Goal: Use online tool/utility: Utilize a website feature to perform a specific function

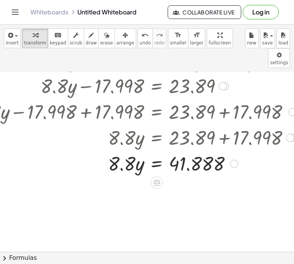
scroll to position [82, 45]
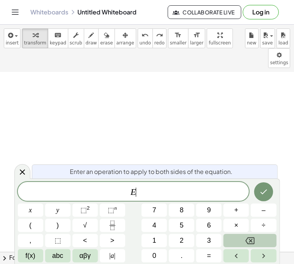
click at [246, 237] on icon "Backspace" at bounding box center [250, 240] width 9 height 9
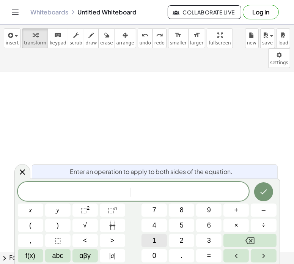
click at [154, 238] on span "1" at bounding box center [155, 240] width 4 height 10
click at [156, 220] on button "4" at bounding box center [154, 225] width 25 height 13
click at [179, 255] on button "." at bounding box center [181, 255] width 25 height 13
click at [154, 223] on span "4" at bounding box center [155, 225] width 4 height 10
click at [55, 209] on button "y" at bounding box center [57, 210] width 25 height 13
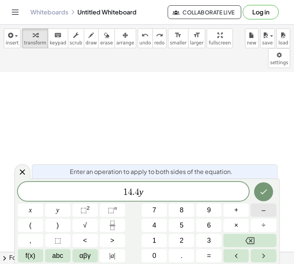
click at [263, 208] on span "–" at bounding box center [264, 210] width 4 height 10
click at [156, 238] on button "1" at bounding box center [154, 240] width 25 height 13
click at [153, 208] on span "7" at bounding box center [155, 210] width 4 height 10
click at [186, 253] on button "." at bounding box center [181, 255] width 25 height 13
click at [209, 206] on span "9" at bounding box center [209, 210] width 4 height 10
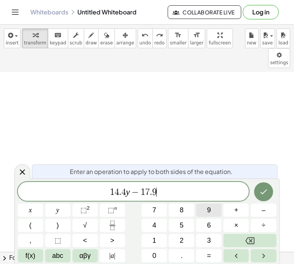
click at [208, 206] on span "9" at bounding box center [209, 210] width 4 height 10
click at [180, 204] on button "8" at bounding box center [181, 210] width 25 height 13
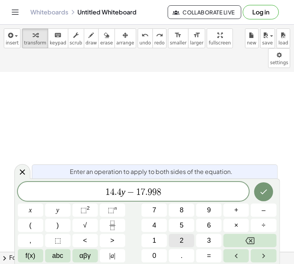
click at [210, 253] on span "=" at bounding box center [209, 256] width 4 height 10
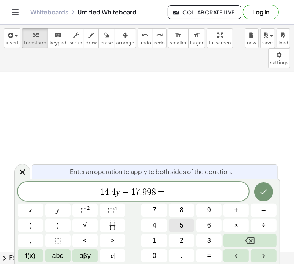
click at [183, 221] on span "5" at bounding box center [182, 225] width 4 height 10
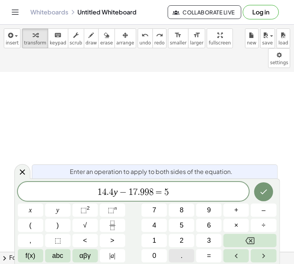
click at [179, 252] on button "." at bounding box center [181, 255] width 25 height 13
click at [206, 222] on button "6" at bounding box center [208, 225] width 25 height 13
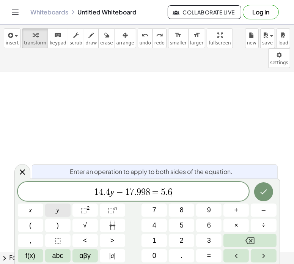
click at [59, 206] on button "y" at bounding box center [57, 210] width 25 height 13
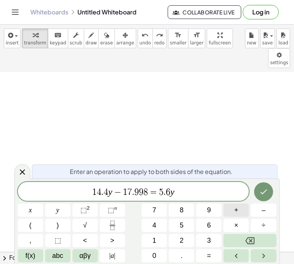
click at [235, 208] on span "+" at bounding box center [237, 210] width 4 height 10
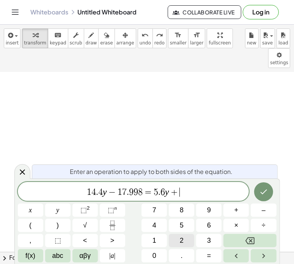
click at [181, 238] on span "2" at bounding box center [182, 240] width 4 height 10
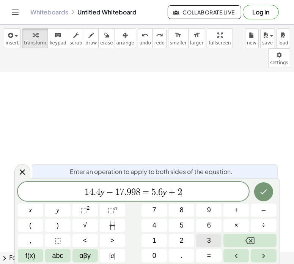
click at [205, 238] on button "3" at bounding box center [208, 240] width 25 height 13
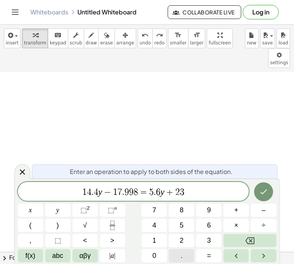
click at [177, 254] on button "." at bounding box center [181, 255] width 25 height 13
click at [182, 207] on span "8" at bounding box center [182, 210] width 4 height 10
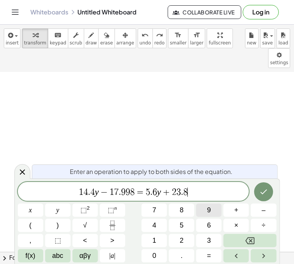
click at [205, 207] on button "9" at bounding box center [208, 210] width 25 height 13
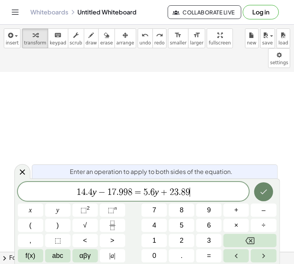
click at [262, 187] on icon "Done" at bounding box center [263, 191] width 9 height 9
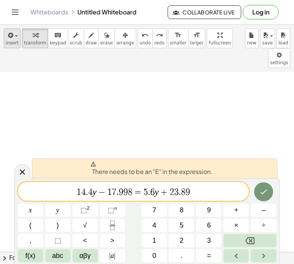
click at [10, 38] on icon "button" at bounding box center [9, 35] width 7 height 9
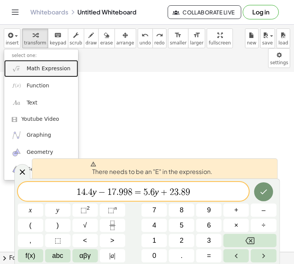
click at [28, 66] on span "Math Expression" at bounding box center [49, 69] width 44 height 8
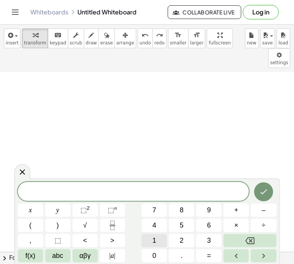
click at [153, 237] on span "1" at bounding box center [155, 240] width 4 height 10
click at [156, 224] on button "4" at bounding box center [154, 225] width 25 height 13
click at [177, 253] on button "." at bounding box center [181, 255] width 25 height 13
click at [151, 221] on button "4" at bounding box center [154, 225] width 25 height 13
click at [58, 207] on span "y" at bounding box center [57, 210] width 3 height 10
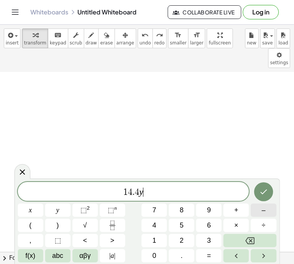
click at [259, 207] on button "–" at bounding box center [263, 210] width 25 height 13
click at [154, 238] on span "1" at bounding box center [155, 240] width 4 height 10
click at [155, 208] on span "7" at bounding box center [155, 210] width 4 height 10
click at [183, 254] on button "." at bounding box center [181, 255] width 25 height 13
click at [209, 210] on span "9" at bounding box center [209, 210] width 4 height 10
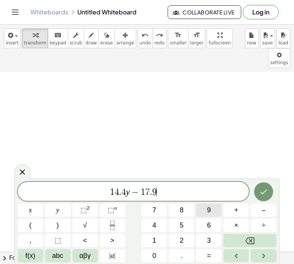
click at [208, 211] on span "9" at bounding box center [209, 210] width 4 height 10
click at [180, 208] on span "8" at bounding box center [182, 210] width 4 height 10
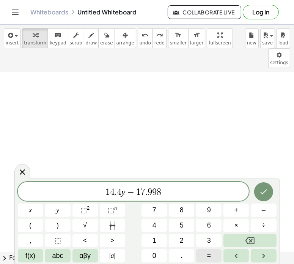
click at [209, 250] on button "=" at bounding box center [208, 255] width 25 height 13
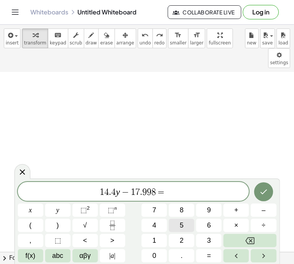
click at [181, 223] on span "5" at bounding box center [182, 225] width 4 height 10
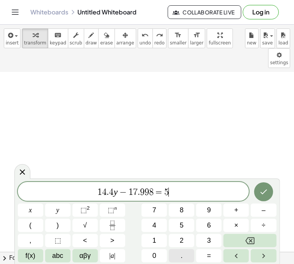
click at [182, 251] on span "." at bounding box center [182, 256] width 2 height 10
click at [205, 221] on button "6" at bounding box center [208, 225] width 25 height 13
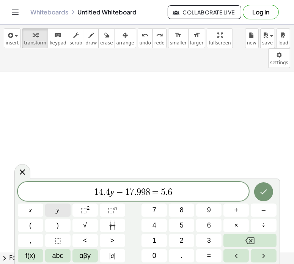
click at [58, 208] on span "y" at bounding box center [57, 210] width 3 height 10
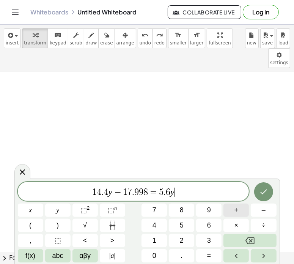
click at [232, 209] on button "+" at bounding box center [236, 210] width 25 height 13
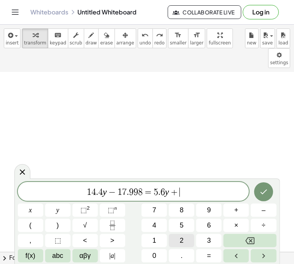
click at [179, 237] on button "2" at bounding box center [181, 240] width 25 height 13
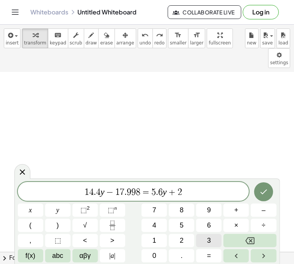
click at [205, 237] on button "3" at bounding box center [208, 240] width 25 height 13
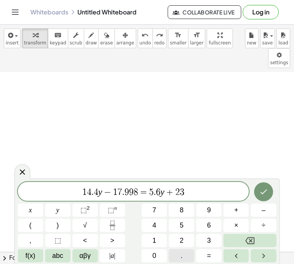
click at [181, 254] on span "." at bounding box center [182, 256] width 2 height 10
click at [183, 209] on span "8" at bounding box center [182, 210] width 4 height 10
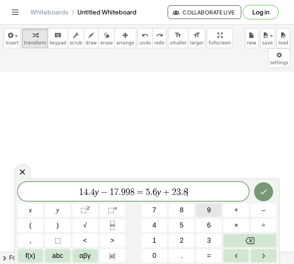
click at [206, 207] on button "9" at bounding box center [208, 210] width 25 height 13
click at [263, 191] on icon "Done" at bounding box center [263, 191] width 9 height 9
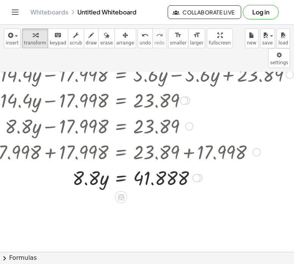
scroll to position [152, 81]
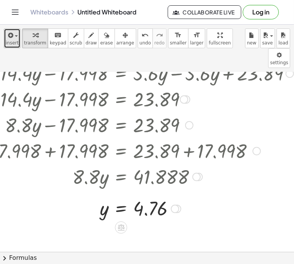
click at [13, 38] on span "button" at bounding box center [14, 35] width 2 height 5
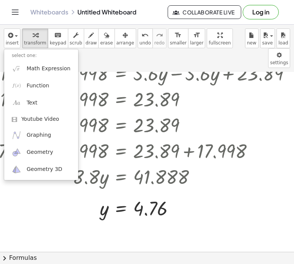
click at [29, 87] on span "Function" at bounding box center [38, 86] width 23 height 8
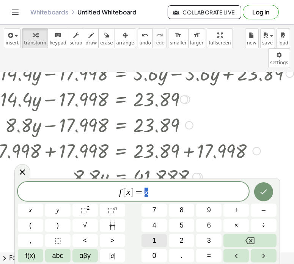
click at [152, 237] on button "1" at bounding box center [154, 240] width 25 height 13
click at [153, 224] on span "4" at bounding box center [155, 225] width 4 height 10
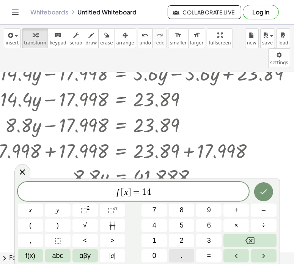
click at [178, 255] on button "." at bounding box center [181, 255] width 25 height 13
click at [152, 223] on button "4" at bounding box center [154, 225] width 25 height 13
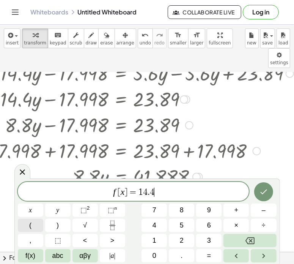
click at [31, 224] on span "(" at bounding box center [30, 225] width 2 height 10
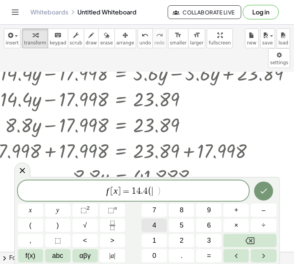
click at [153, 224] on span "4" at bounding box center [155, 225] width 4 height 10
click at [178, 254] on button "." at bounding box center [181, 255] width 25 height 13
click at [158, 210] on button "7" at bounding box center [154, 210] width 25 height 13
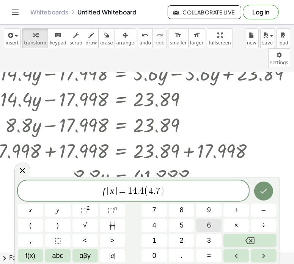
click at [203, 223] on button "6" at bounding box center [208, 225] width 25 height 13
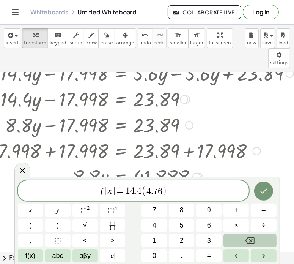
click at [245, 239] on button "Backspace" at bounding box center [250, 240] width 53 height 13
click at [245, 238] on button "Backspace" at bounding box center [250, 240] width 53 height 13
click at [243, 238] on button "Backspace" at bounding box center [250, 240] width 53 height 13
click at [239, 240] on button "Backspace" at bounding box center [250, 240] width 53 height 13
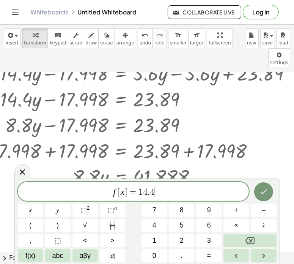
click at [126, 191] on span "]" at bounding box center [126, 192] width 3 height 9
click at [155, 223] on span "4" at bounding box center [155, 225] width 4 height 10
click at [175, 253] on button "." at bounding box center [181, 255] width 25 height 13
click at [158, 208] on button "7" at bounding box center [154, 210] width 25 height 13
click at [207, 223] on span "6" at bounding box center [209, 225] width 4 height 10
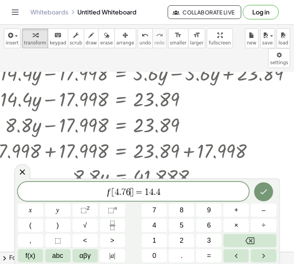
click at [164, 191] on span "f [ 4 . 7 6 ​ ] = 1 4 . 4" at bounding box center [134, 192] width 232 height 11
click at [30, 209] on span "x" at bounding box center [30, 210] width 3 height 10
click at [261, 210] on button "–" at bounding box center [263, 210] width 25 height 13
click at [156, 237] on span "1" at bounding box center [155, 240] width 4 height 10
click at [156, 211] on span "7" at bounding box center [155, 210] width 4 height 10
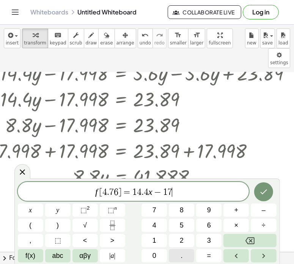
click at [180, 254] on button "." at bounding box center [181, 255] width 25 height 13
click at [209, 208] on span "9" at bounding box center [209, 210] width 4 height 10
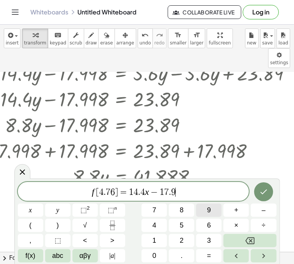
click at [209, 208] on span "9" at bounding box center [209, 210] width 4 height 10
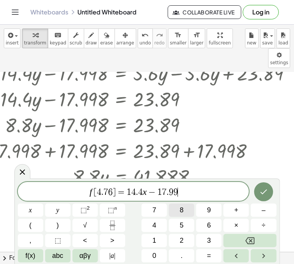
click at [181, 206] on span "8" at bounding box center [182, 210] width 4 height 10
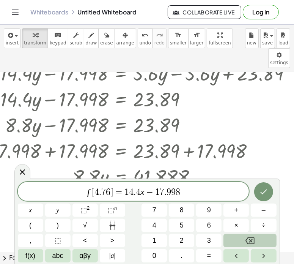
click at [247, 240] on icon "Backspace" at bounding box center [250, 240] width 9 height 7
click at [246, 240] on icon "Backspace" at bounding box center [250, 240] width 9 height 9
click at [246, 239] on icon "Backspace" at bounding box center [250, 240] width 9 height 9
click at [245, 239] on button "Backspace" at bounding box center [250, 240] width 53 height 13
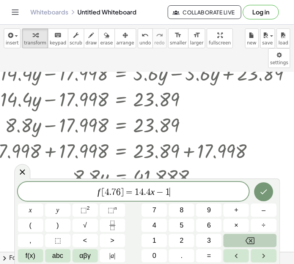
click at [245, 238] on button "Backspace" at bounding box center [250, 240] width 53 height 13
click at [243, 239] on button "Backspace" at bounding box center [250, 240] width 53 height 13
click at [243, 238] on button "Backspace" at bounding box center [250, 240] width 53 height 13
click at [242, 238] on button "Backspace" at bounding box center [250, 240] width 53 height 13
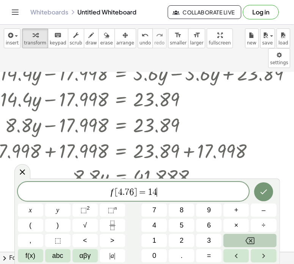
click at [242, 238] on button "Backspace" at bounding box center [250, 240] width 53 height 13
click at [242, 237] on button "Backspace" at bounding box center [250, 240] width 53 height 13
click at [241, 237] on button "Backspace" at bounding box center [250, 240] width 53 height 13
click at [240, 235] on button "Backspace" at bounding box center [250, 240] width 53 height 13
click at [239, 235] on button "Backspace" at bounding box center [250, 240] width 53 height 13
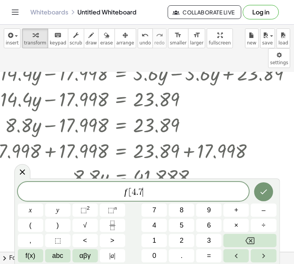
click at [239, 234] on div "f [ 4 . 7 ​ x y ⬚ 2 ⬚ n 7 8 9 + – ( ) √ 4 5 6 × ÷ , ⬚ < > 1 2 3 f(x) abc αβγ | …" at bounding box center [147, 222] width 259 height 81
click at [239, 234] on div "f [ 4 . 7 x y ⬚ 2 ⬚ n 7 8 9 + – ( ) √ 4 5 6 × ÷ , ⬚ < > 1 2 3 f(x) abc αβγ | a …" at bounding box center [147, 222] width 259 height 81
click at [237, 234] on div "f [ 4 . 7 x y ⬚ 2 ⬚ n 7 8 9 + – ( ) √ 4 5 6 × ÷ , ⬚ < > 1 2 3 f(x) abc αβγ | a …" at bounding box center [147, 222] width 259 height 81
click at [246, 240] on icon "Backspace" at bounding box center [250, 240] width 9 height 9
click at [247, 240] on icon "Backspace" at bounding box center [250, 240] width 9 height 7
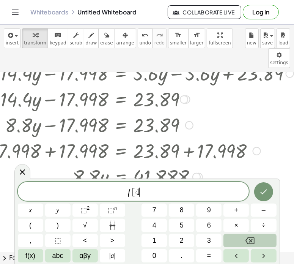
click at [243, 241] on button "Backspace" at bounding box center [250, 240] width 53 height 13
click at [241, 241] on button "Backspace" at bounding box center [250, 240] width 53 height 13
click at [237, 243] on button "Backspace" at bounding box center [250, 240] width 53 height 13
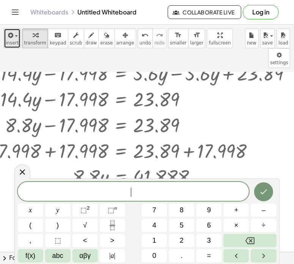
click at [13, 37] on span "button" at bounding box center [14, 35] width 2 height 5
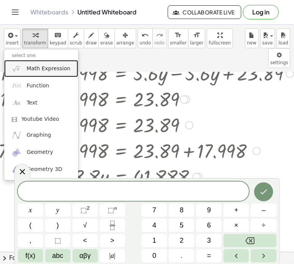
click at [34, 70] on span "Math Expression" at bounding box center [49, 69] width 44 height 8
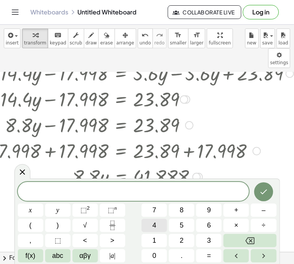
click at [153, 223] on span "4" at bounding box center [155, 225] width 4 height 10
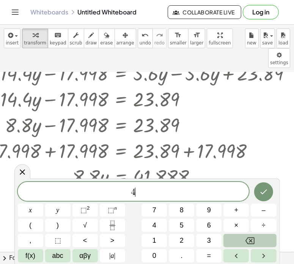
click at [245, 240] on button "Backspace" at bounding box center [250, 240] width 53 height 13
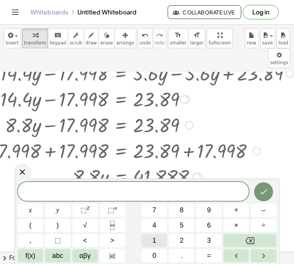
click at [154, 237] on span "1" at bounding box center [155, 240] width 4 height 10
click at [158, 226] on button "4" at bounding box center [154, 225] width 25 height 13
click at [176, 252] on button "." at bounding box center [181, 255] width 25 height 13
click at [151, 219] on button "4" at bounding box center [154, 225] width 25 height 13
click at [32, 222] on button "(" at bounding box center [30, 225] width 25 height 13
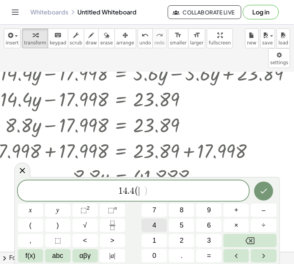
click at [154, 225] on span "4" at bounding box center [155, 225] width 4 height 10
click at [178, 253] on button "." at bounding box center [181, 255] width 25 height 13
click at [156, 208] on span "7" at bounding box center [155, 210] width 4 height 10
click at [204, 223] on button "6" at bounding box center [208, 225] width 25 height 13
click at [60, 221] on button ")" at bounding box center [57, 225] width 25 height 13
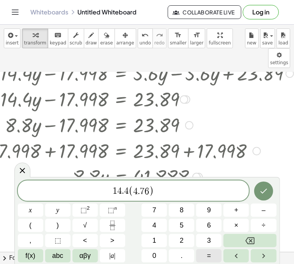
click at [204, 254] on button "=" at bounding box center [208, 255] width 25 height 13
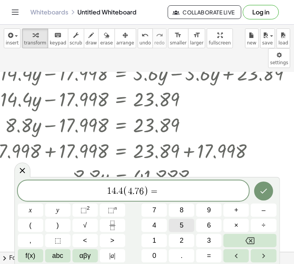
click at [181, 224] on span "5" at bounding box center [182, 225] width 4 height 10
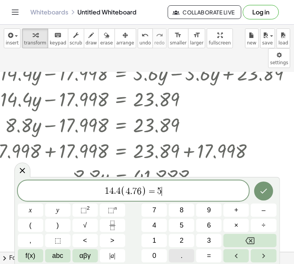
click at [183, 250] on button "." at bounding box center [181, 255] width 25 height 13
click at [210, 221] on span "6" at bounding box center [209, 225] width 4 height 10
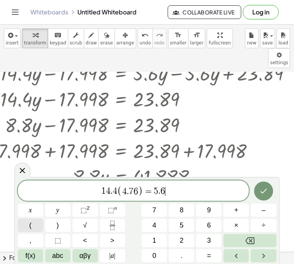
click at [30, 223] on span "(" at bounding box center [30, 225] width 2 height 10
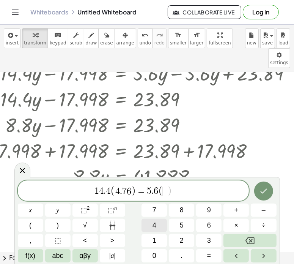
click at [158, 224] on button "4" at bounding box center [154, 225] width 25 height 13
click at [178, 253] on button "." at bounding box center [181, 255] width 25 height 13
click at [157, 209] on button "7" at bounding box center [154, 210] width 25 height 13
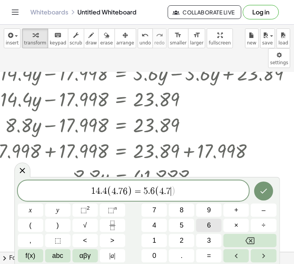
click at [207, 223] on button "6" at bounding box center [208, 225] width 25 height 13
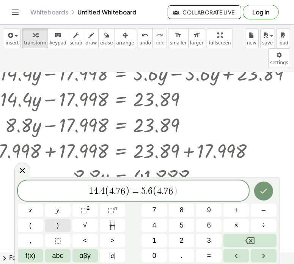
click at [64, 226] on button ")" at bounding box center [57, 225] width 25 height 13
click at [234, 209] on button "+" at bounding box center [236, 210] width 25 height 13
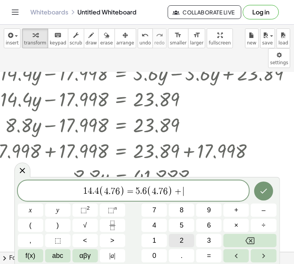
click at [185, 240] on button "2" at bounding box center [181, 240] width 25 height 13
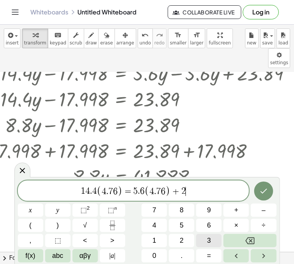
click at [208, 243] on span "3" at bounding box center [209, 240] width 4 height 10
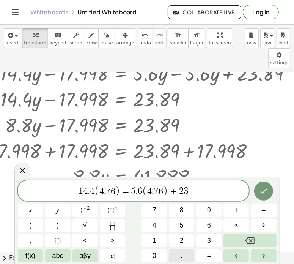
click at [181, 253] on span "." at bounding box center [182, 256] width 2 height 10
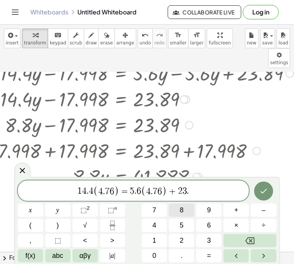
click at [187, 208] on button "8" at bounding box center [181, 210] width 25 height 13
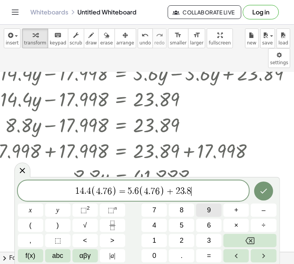
click at [207, 208] on span "9" at bounding box center [209, 210] width 4 height 10
click at [261, 189] on icon "Done" at bounding box center [263, 190] width 9 height 9
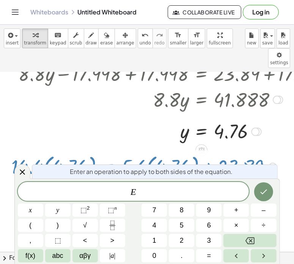
scroll to position [231, 0]
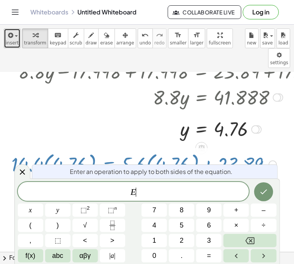
click at [11, 39] on icon "button" at bounding box center [9, 35] width 7 height 9
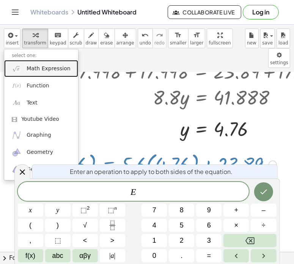
click at [27, 67] on span "Math Expression" at bounding box center [49, 69] width 44 height 8
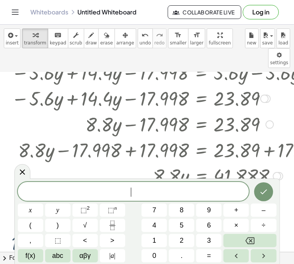
scroll to position [152, 0]
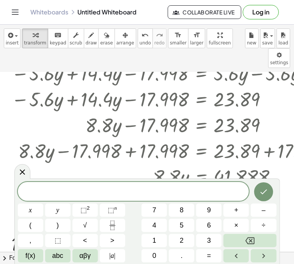
click at [19, 168] on icon at bounding box center [22, 172] width 9 height 9
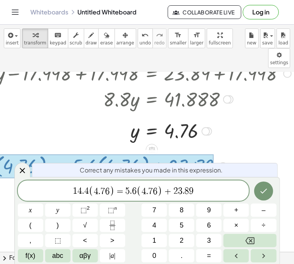
scroll to position [231, 50]
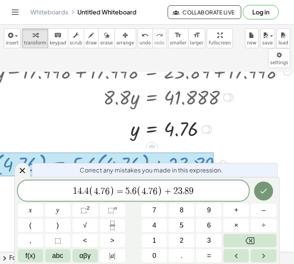
click at [115, 191] on span "=" at bounding box center [120, 191] width 11 height 9
click at [263, 210] on span "–" at bounding box center [264, 210] width 4 height 10
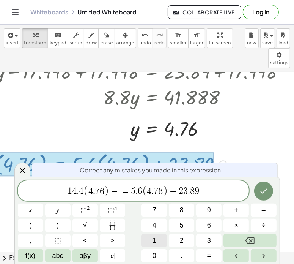
click at [156, 238] on span "1" at bounding box center [155, 240] width 4 height 10
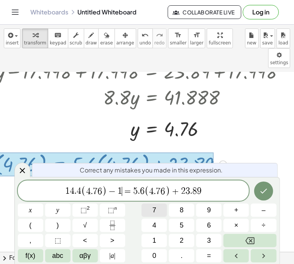
click at [157, 206] on button "7" at bounding box center [154, 210] width 25 height 13
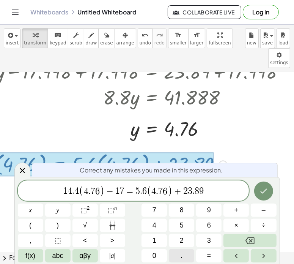
click at [179, 256] on button "." at bounding box center [181, 255] width 25 height 13
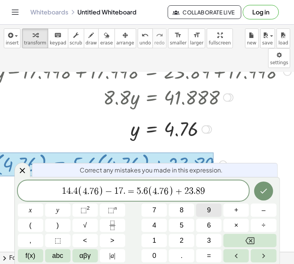
click at [210, 212] on span "9" at bounding box center [209, 210] width 4 height 10
click at [209, 212] on span "9" at bounding box center [209, 210] width 4 height 10
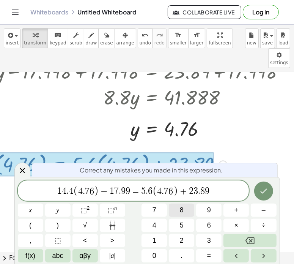
click at [182, 206] on span "8" at bounding box center [182, 210] width 4 height 10
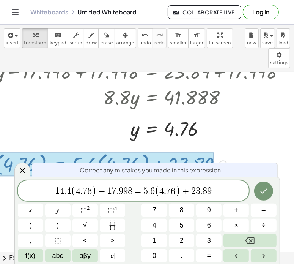
click at [264, 191] on icon "Done" at bounding box center [263, 190] width 9 height 9
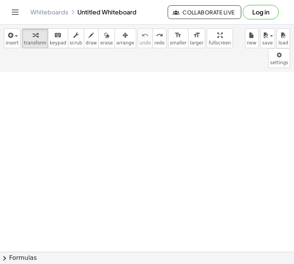
scroll to position [0, 96]
click at [13, 42] on span "insert" at bounding box center [12, 42] width 13 height 5
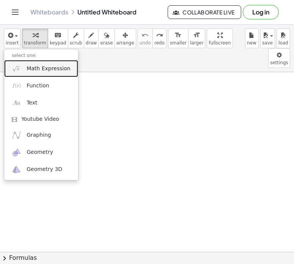
click at [27, 70] on span "Math Expression" at bounding box center [49, 69] width 44 height 8
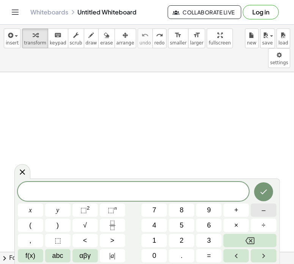
click at [260, 211] on button "–" at bounding box center [263, 210] width 25 height 13
click at [181, 226] on span "5" at bounding box center [182, 225] width 4 height 10
click at [180, 253] on button "." at bounding box center [181, 255] width 25 height 13
click at [204, 209] on button "9" at bounding box center [208, 210] width 25 height 13
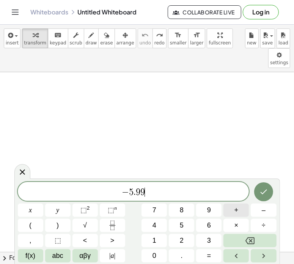
click at [235, 210] on span "+" at bounding box center [237, 210] width 4 height 10
click at [175, 240] on button "2" at bounding box center [181, 240] width 25 height 13
click at [156, 226] on span "4" at bounding box center [155, 225] width 4 height 10
click at [176, 255] on button "." at bounding box center [181, 255] width 25 height 13
click at [157, 240] on button "1" at bounding box center [154, 240] width 25 height 13
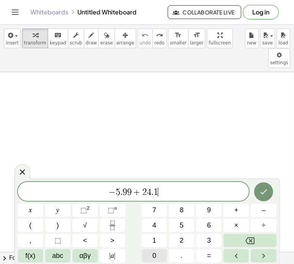
click at [154, 252] on span "0" at bounding box center [155, 256] width 4 height 10
click at [179, 224] on button "5" at bounding box center [181, 225] width 25 height 13
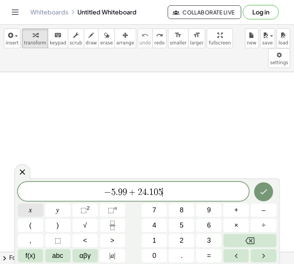
click at [34, 209] on button "x" at bounding box center [30, 210] width 25 height 13
click at [207, 255] on span "=" at bounding box center [209, 256] width 4 height 10
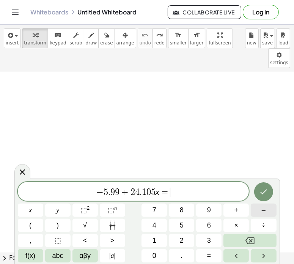
click at [261, 211] on button "–" at bounding box center [263, 210] width 25 height 13
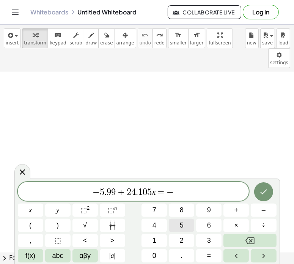
click at [181, 223] on span "5" at bounding box center [182, 225] width 4 height 10
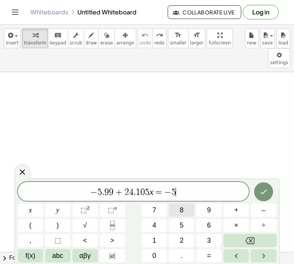
click at [178, 212] on button "8" at bounding box center [181, 210] width 25 height 13
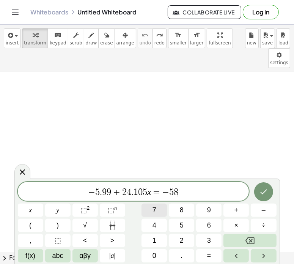
click at [151, 210] on button "7" at bounding box center [154, 210] width 25 height 13
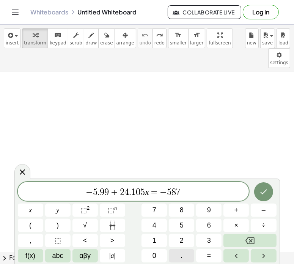
click at [181, 254] on span "." at bounding box center [182, 256] width 2 height 10
click at [157, 209] on button "7" at bounding box center [154, 210] width 25 height 13
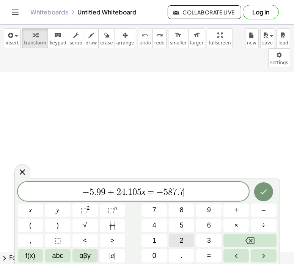
click at [175, 235] on button "2" at bounding box center [181, 240] width 25 height 13
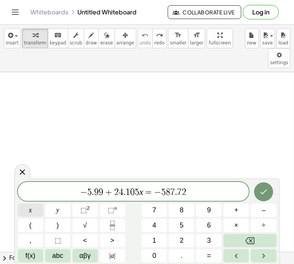
click at [33, 209] on button "x" at bounding box center [30, 210] width 25 height 13
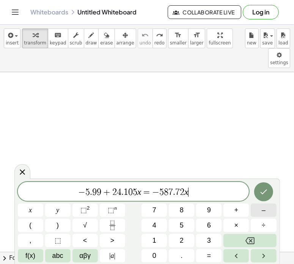
click at [257, 211] on button "–" at bounding box center [263, 210] width 25 height 13
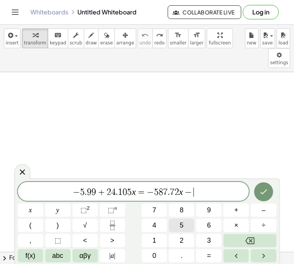
click at [182, 226] on span "5" at bounding box center [182, 225] width 4 height 10
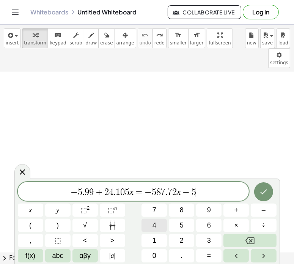
click at [156, 223] on button "4" at bounding box center [154, 225] width 25 height 13
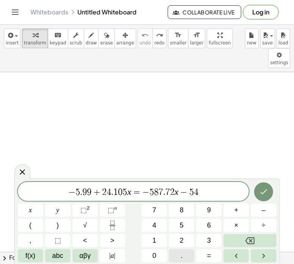
click at [184, 254] on button "." at bounding box center [181, 255] width 25 height 13
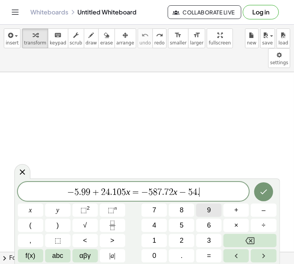
click at [210, 208] on span "9" at bounding box center [209, 210] width 4 height 10
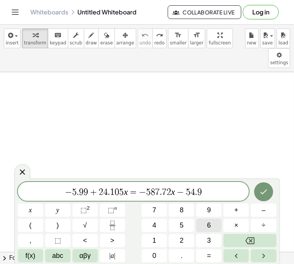
click at [207, 235] on button "3" at bounding box center [208, 240] width 25 height 13
click at [208, 220] on button "6" at bounding box center [208, 225] width 25 height 13
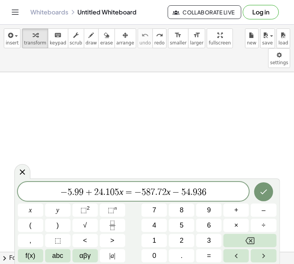
click at [263, 191] on icon "Done" at bounding box center [263, 191] width 9 height 9
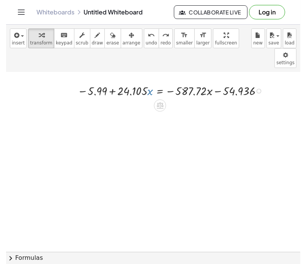
scroll to position [79, 31]
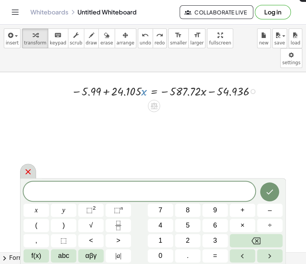
click at [25, 173] on icon at bounding box center [28, 171] width 9 height 9
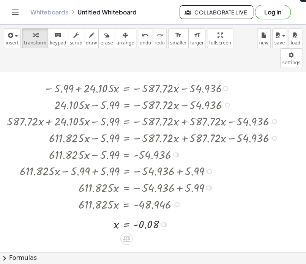
scroll to position [79, 3]
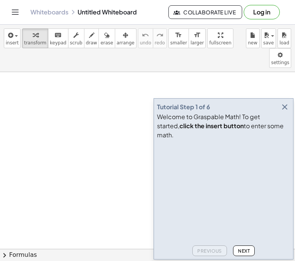
click at [284, 112] on icon "button" at bounding box center [284, 107] width 9 height 9
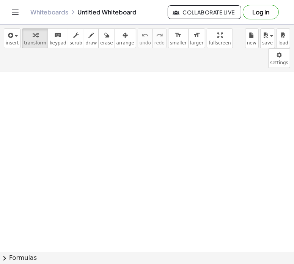
scroll to position [0, 0]
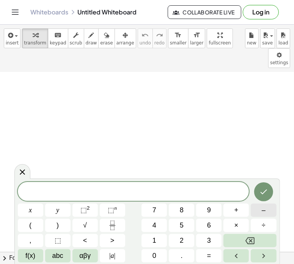
click at [260, 210] on button "–" at bounding box center [263, 210] width 25 height 13
click at [182, 223] on span "5" at bounding box center [182, 225] width 4 height 10
click at [179, 254] on button "." at bounding box center [181, 255] width 25 height 13
click at [203, 209] on button "9" at bounding box center [208, 210] width 25 height 13
click at [204, 208] on button "9" at bounding box center [208, 210] width 25 height 13
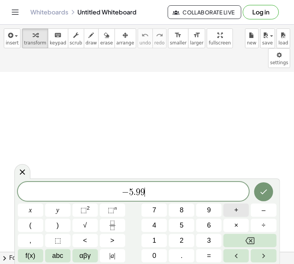
click at [234, 209] on button "+" at bounding box center [236, 210] width 25 height 13
click at [176, 239] on button "2" at bounding box center [181, 240] width 25 height 13
click at [158, 226] on button "4" at bounding box center [154, 225] width 25 height 13
click at [175, 253] on button "." at bounding box center [181, 255] width 25 height 13
click at [153, 239] on span "1" at bounding box center [155, 240] width 4 height 10
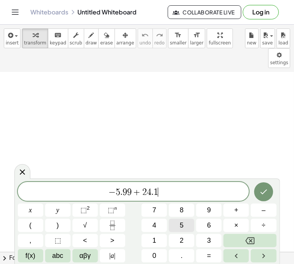
click at [155, 254] on span "0" at bounding box center [155, 256] width 4 height 10
click at [178, 221] on button "5" at bounding box center [181, 225] width 25 height 13
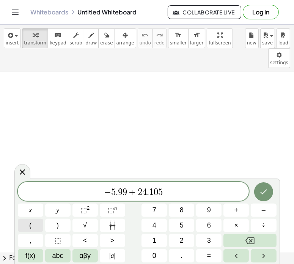
click at [29, 221] on span "(" at bounding box center [30, 225] width 2 height 10
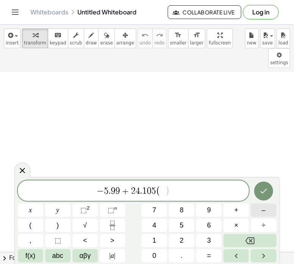
click at [259, 209] on button "–" at bounding box center [263, 210] width 25 height 13
click at [181, 253] on span "." at bounding box center [182, 256] width 2 height 10
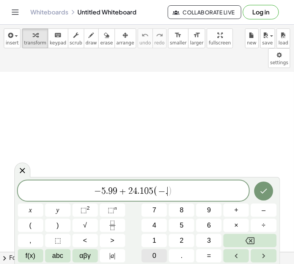
click at [155, 252] on span "0" at bounding box center [155, 256] width 4 height 10
click at [178, 210] on button "8" at bounding box center [181, 210] width 25 height 13
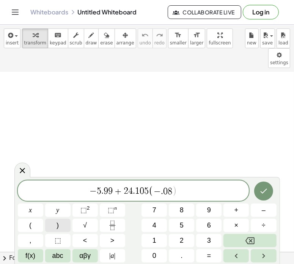
click at [54, 223] on button ")" at bounding box center [57, 225] width 25 height 13
click at [209, 256] on span "=" at bounding box center [209, 256] width 4 height 10
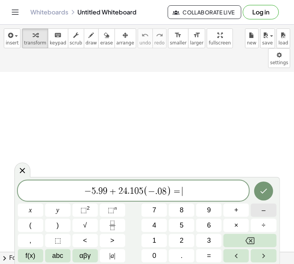
click at [263, 207] on span "–" at bounding box center [264, 210] width 4 height 10
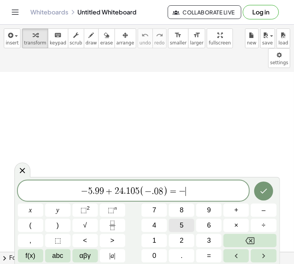
click at [184, 223] on button "5" at bounding box center [181, 225] width 25 height 13
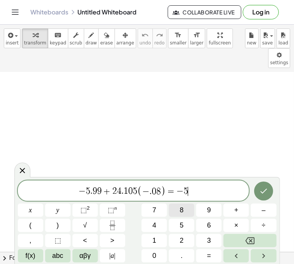
click at [179, 211] on button "8" at bounding box center [181, 210] width 25 height 13
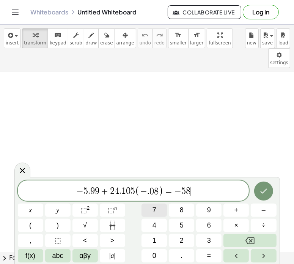
click at [152, 208] on button "7" at bounding box center [154, 210] width 25 height 13
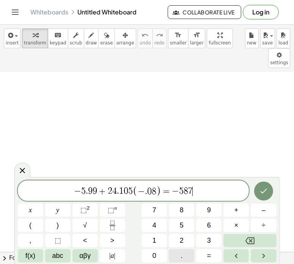
click at [180, 253] on button "." at bounding box center [181, 255] width 25 height 13
click at [156, 210] on button "7" at bounding box center [154, 210] width 25 height 13
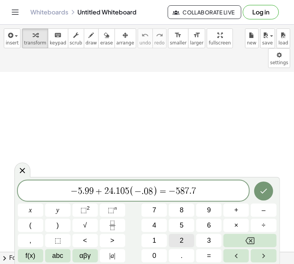
click at [178, 236] on button "2" at bounding box center [181, 240] width 25 height 13
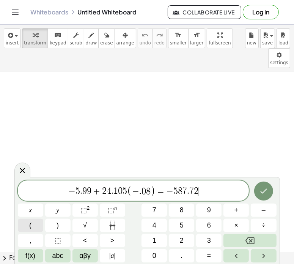
click at [35, 220] on button "(" at bounding box center [30, 225] width 25 height 13
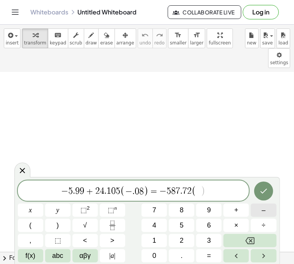
click at [259, 210] on button "–" at bounding box center [263, 210] width 25 height 13
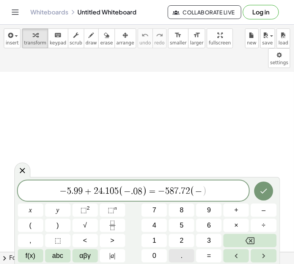
click at [183, 254] on button "." at bounding box center [181, 255] width 25 height 13
click at [155, 251] on span "0" at bounding box center [155, 256] width 4 height 10
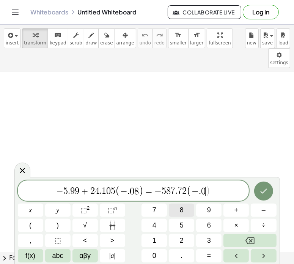
click at [180, 207] on span "8" at bounding box center [182, 210] width 4 height 10
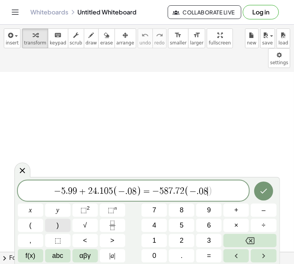
click at [61, 223] on button ")" at bounding box center [57, 225] width 25 height 13
click at [260, 209] on button "–" at bounding box center [263, 210] width 25 height 13
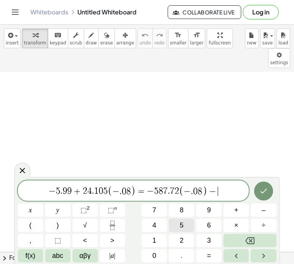
click at [176, 223] on button "5" at bounding box center [181, 225] width 25 height 13
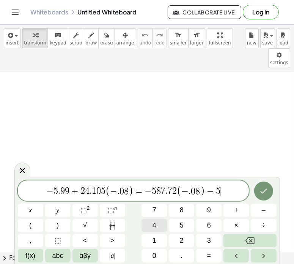
click at [152, 221] on button "4" at bounding box center [154, 225] width 25 height 13
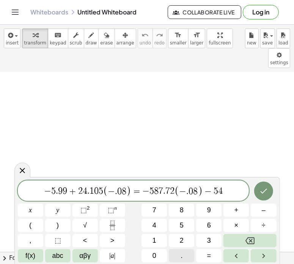
click at [183, 255] on button "." at bounding box center [181, 255] width 25 height 13
click at [209, 210] on span "9" at bounding box center [209, 210] width 4 height 10
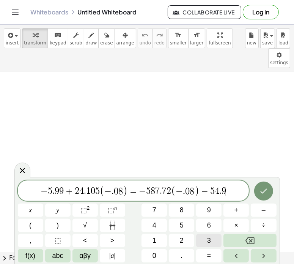
click at [206, 235] on button "3" at bounding box center [208, 240] width 25 height 13
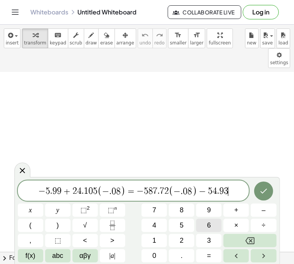
click at [207, 224] on button "6" at bounding box center [208, 225] width 25 height 13
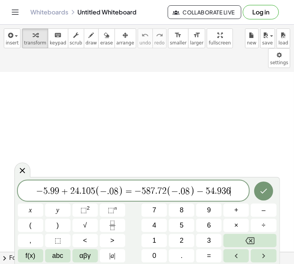
click at [263, 189] on icon "Done" at bounding box center [263, 190] width 9 height 9
